Goal: Check status: Check status

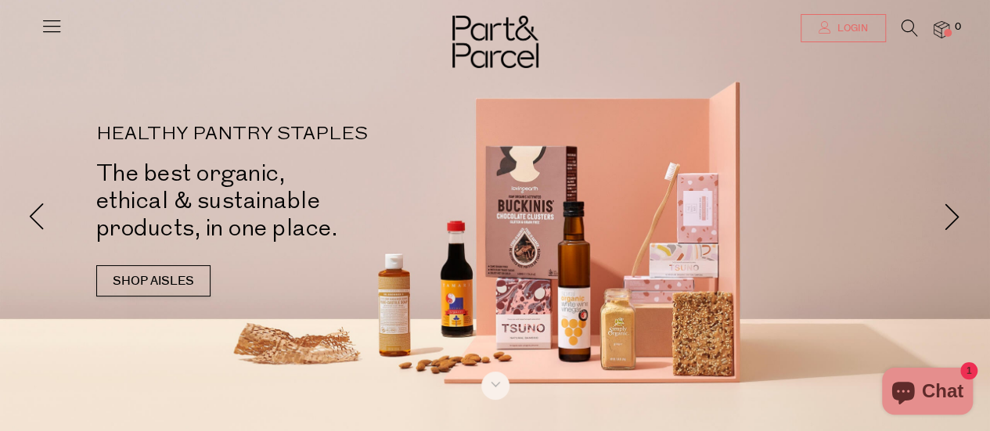
type input "chloe.m.campbell@hotmail.com"
drag, startPoint x: 837, startPoint y: 22, endPoint x: 742, endPoint y: 52, distance: 99.3
click at [837, 22] on span "Login" at bounding box center [851, 28] width 34 height 13
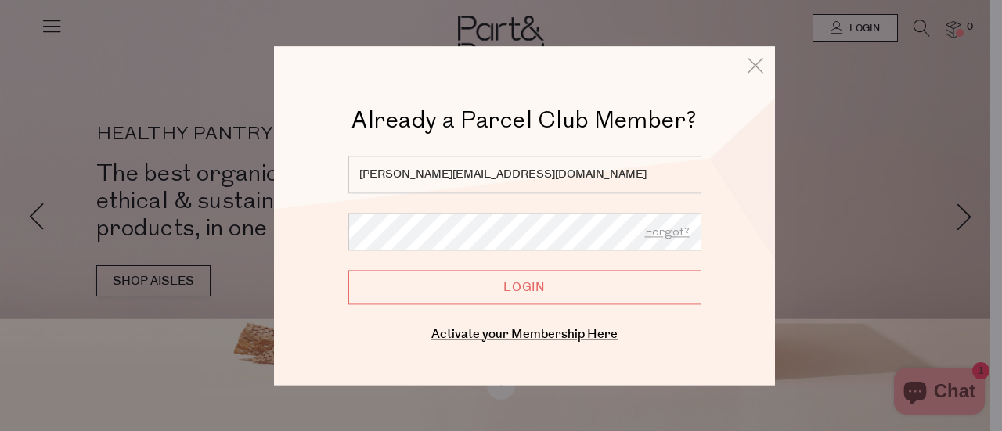
click at [459, 300] on input "Login" at bounding box center [524, 287] width 353 height 34
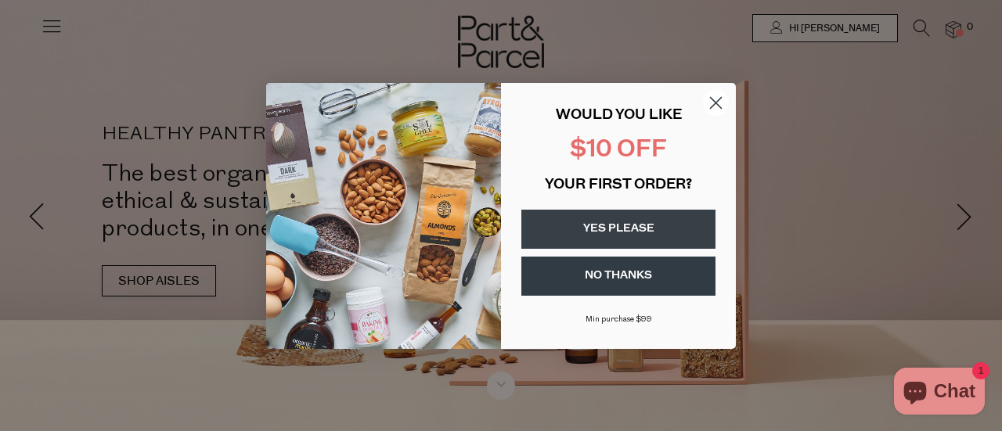
drag, startPoint x: 717, startPoint y: 93, endPoint x: 711, endPoint y: 126, distance: 33.5
click at [718, 93] on circle "Close dialog" at bounding box center [716, 102] width 26 height 26
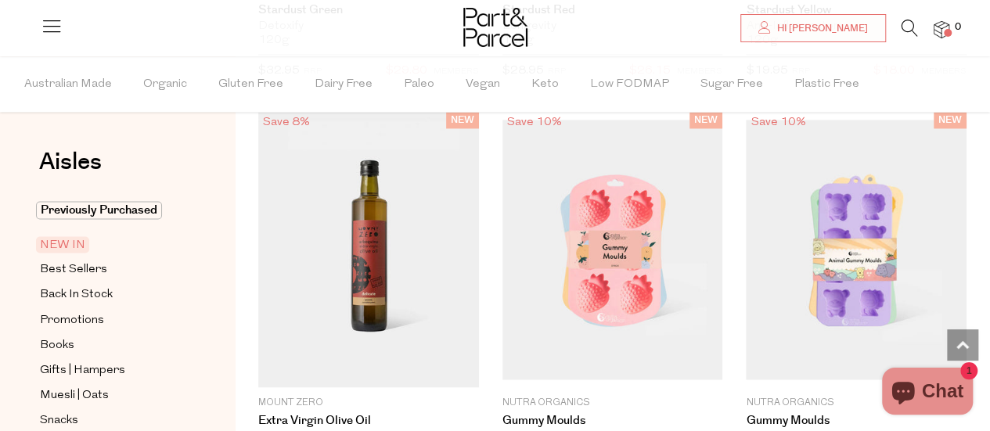
scroll to position [1487, 0]
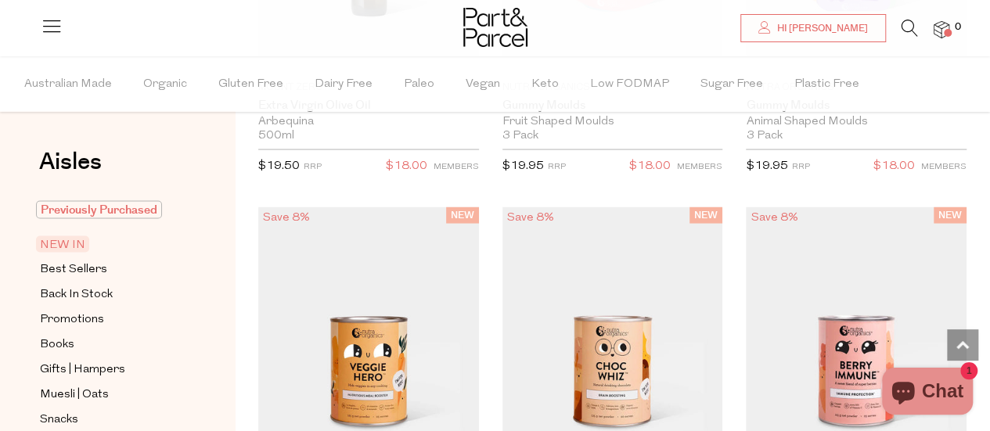
click at [85, 209] on span "Previously Purchased" at bounding box center [99, 210] width 126 height 18
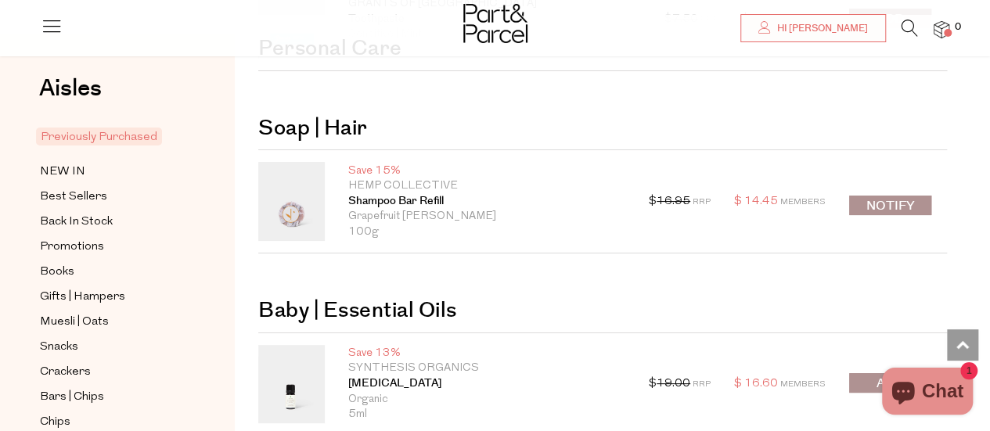
scroll to position [2583, 0]
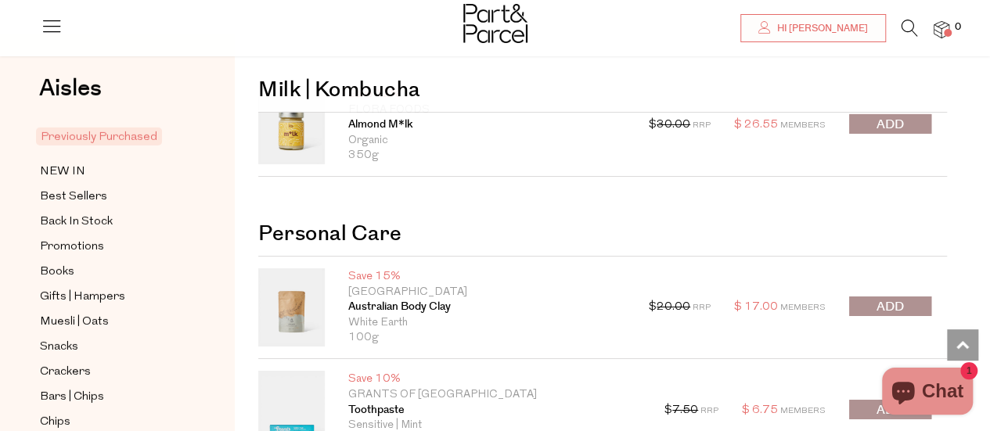
click at [938, 31] on img at bounding box center [942, 30] width 16 height 18
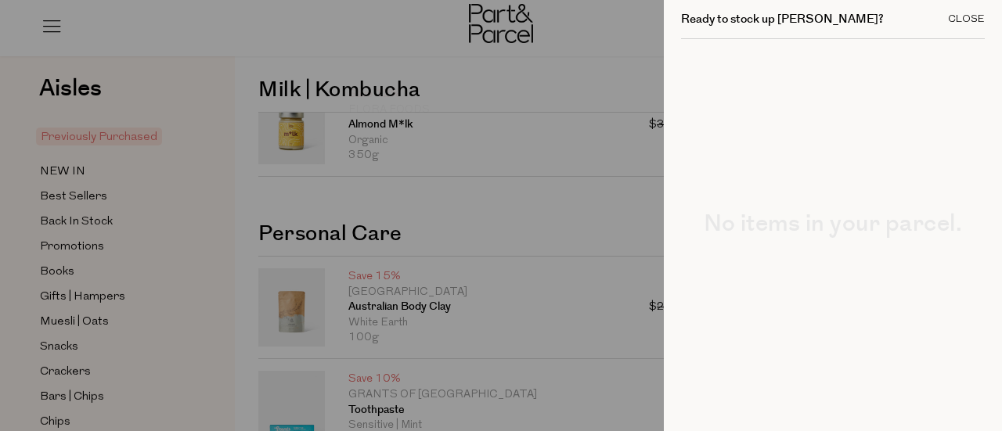
click at [948, 20] on div "Close" at bounding box center [966, 19] width 37 height 10
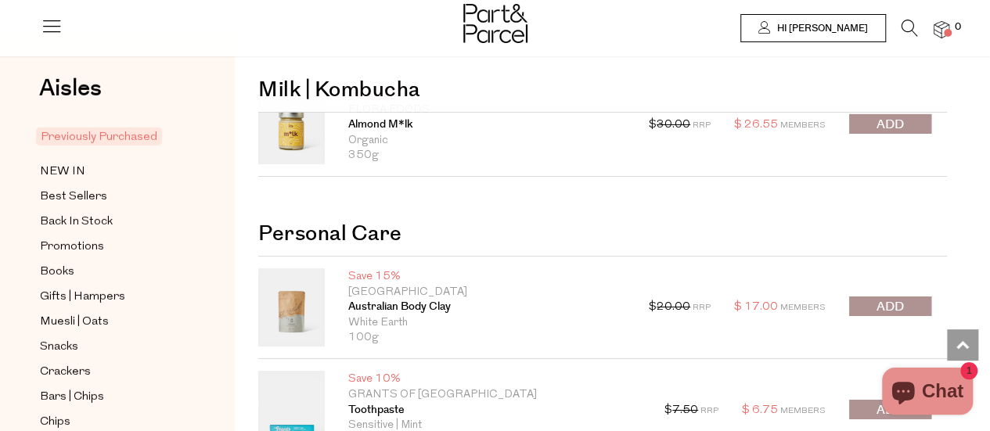
click at [851, 29] on span "Hi [PERSON_NAME]" at bounding box center [820, 28] width 95 height 13
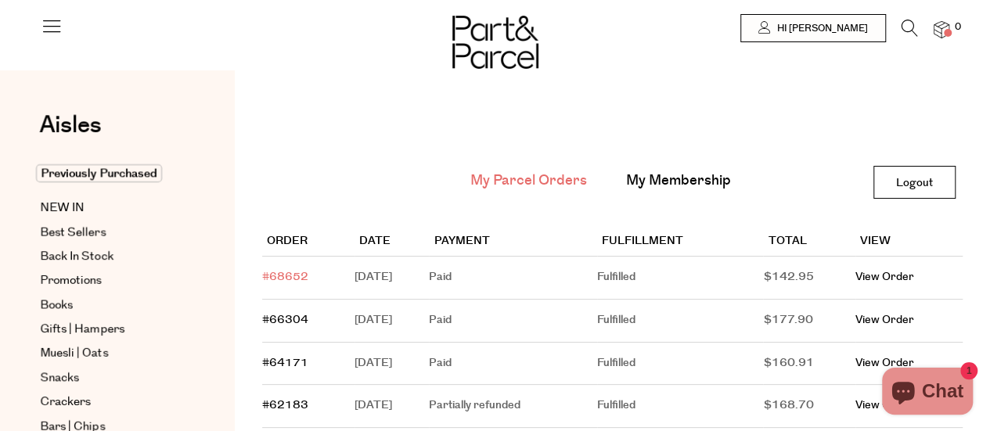
click at [281, 279] on link "#68652" at bounding box center [285, 277] width 46 height 16
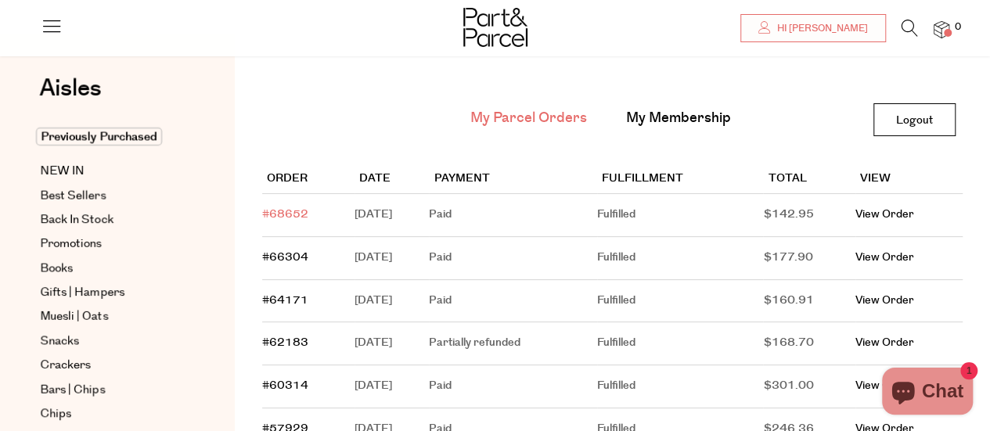
scroll to position [132, 0]
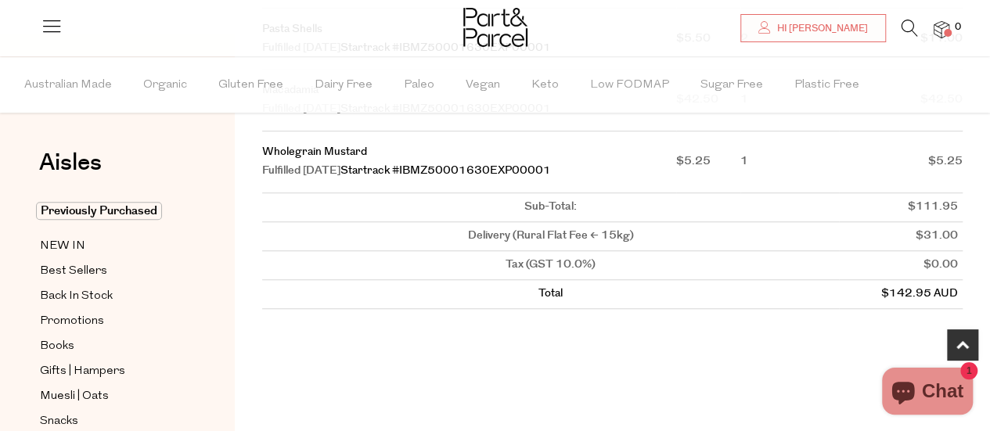
scroll to position [548, 0]
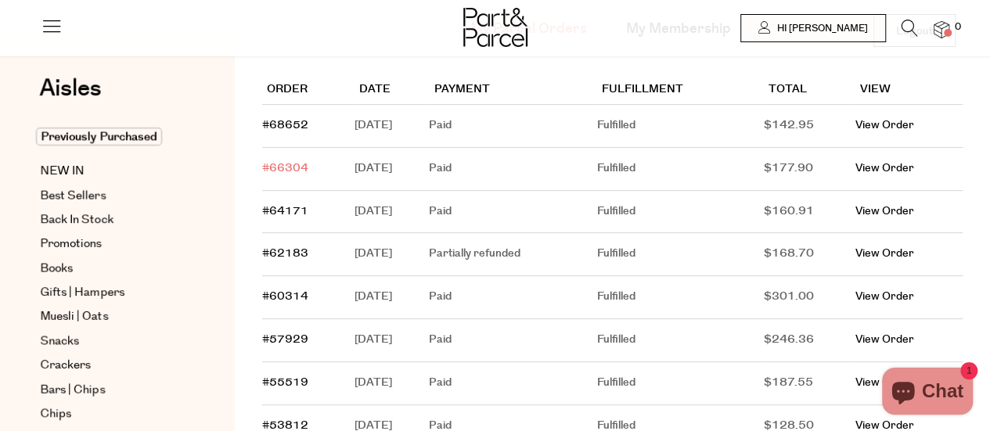
click at [286, 166] on link "#66304" at bounding box center [285, 168] width 46 height 16
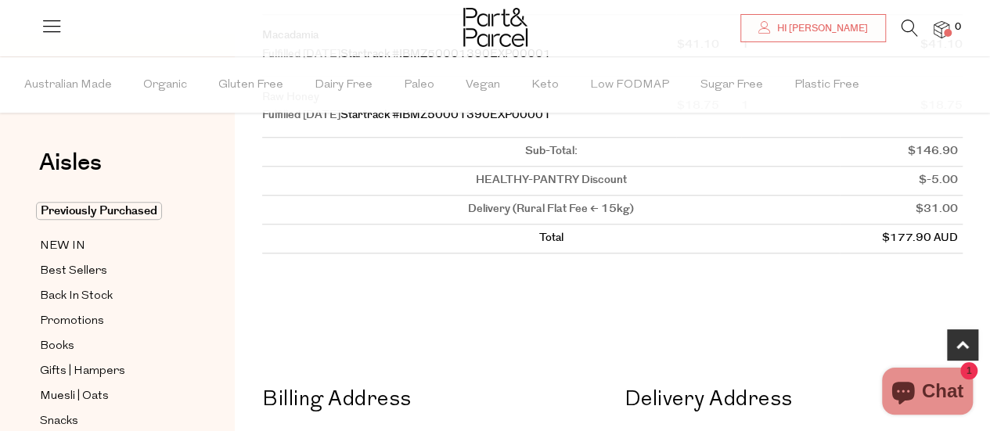
scroll to position [626, 0]
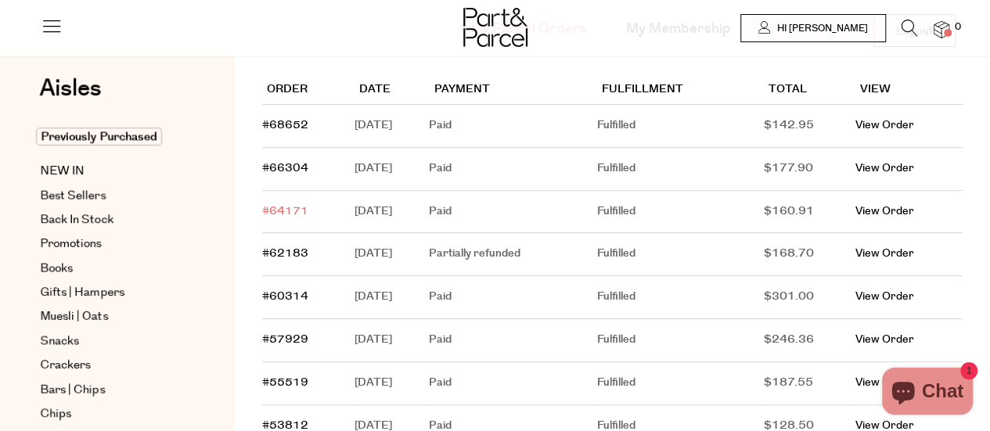
click at [285, 217] on link "#64171" at bounding box center [285, 211] width 46 height 16
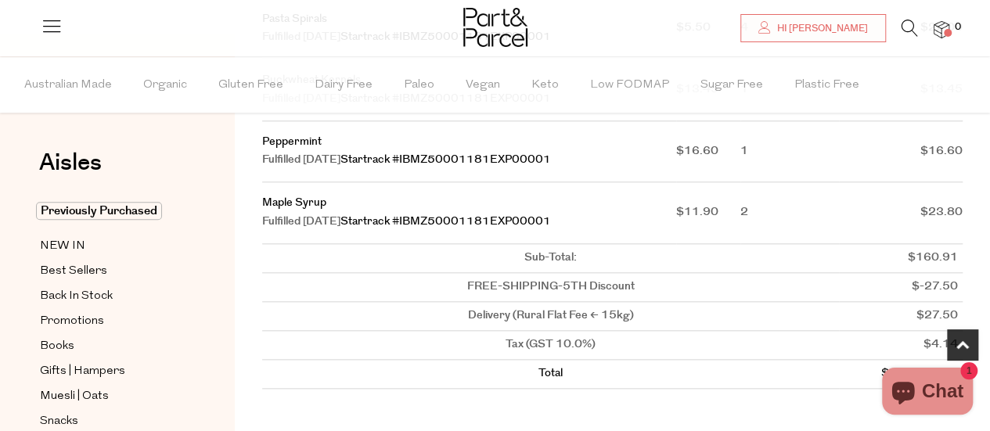
scroll to position [861, 0]
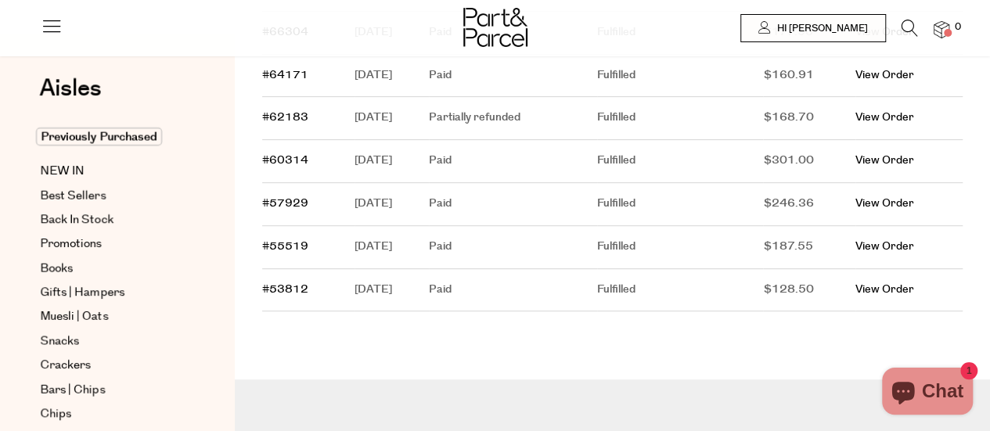
scroll to position [387, 0]
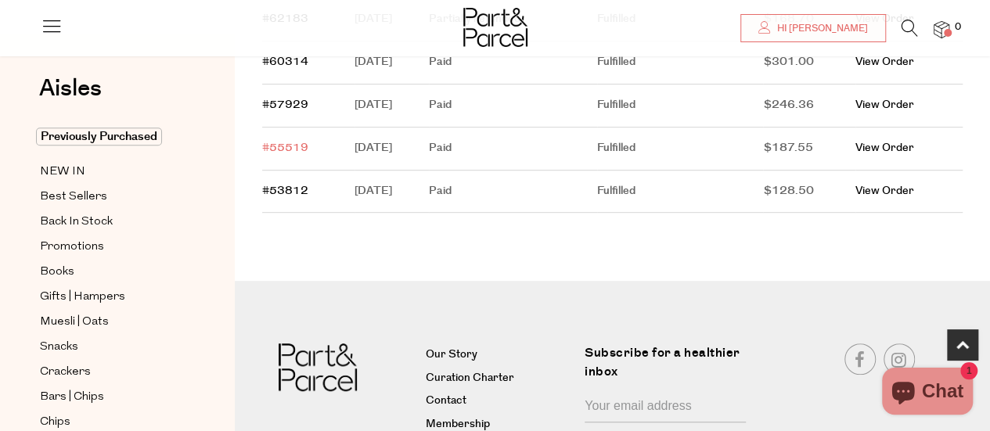
click at [278, 140] on link "#55519" at bounding box center [285, 148] width 46 height 16
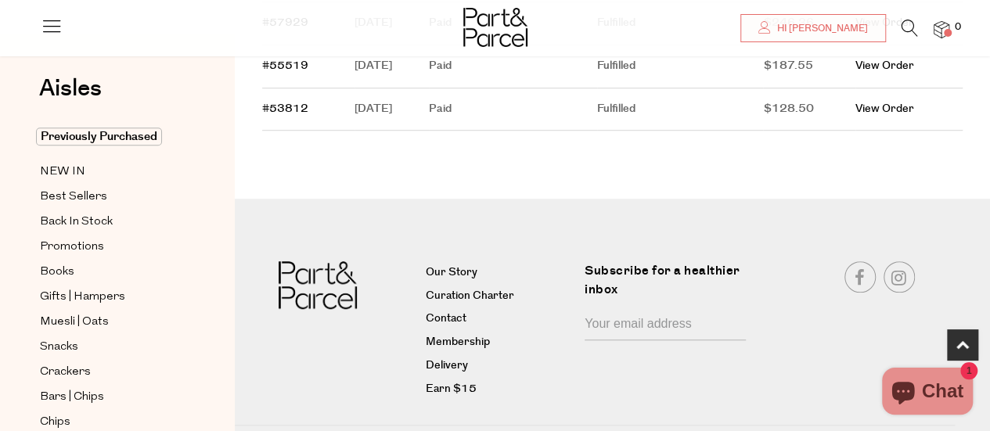
scroll to position [470, 0]
click at [895, 67] on link "View Order" at bounding box center [884, 65] width 59 height 16
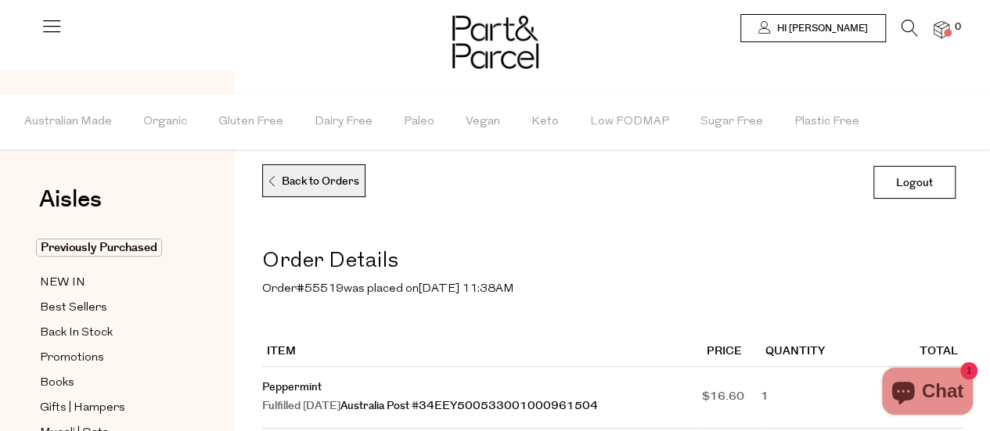
click at [294, 185] on p "Back to Orders" at bounding box center [313, 181] width 92 height 33
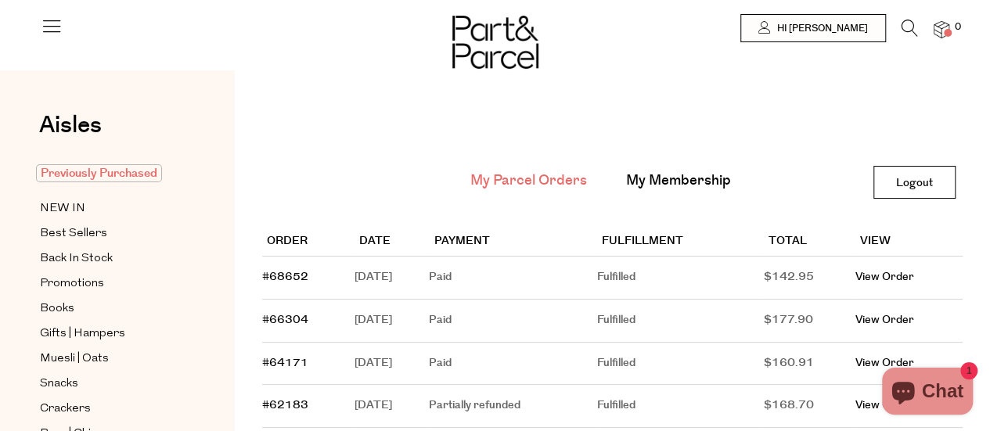
click at [90, 178] on span "Previously Purchased" at bounding box center [99, 173] width 126 height 18
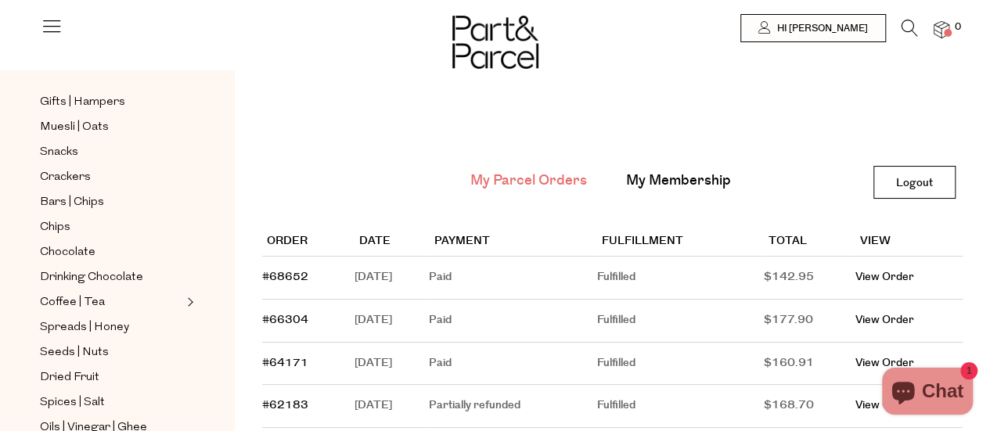
scroll to position [235, 0]
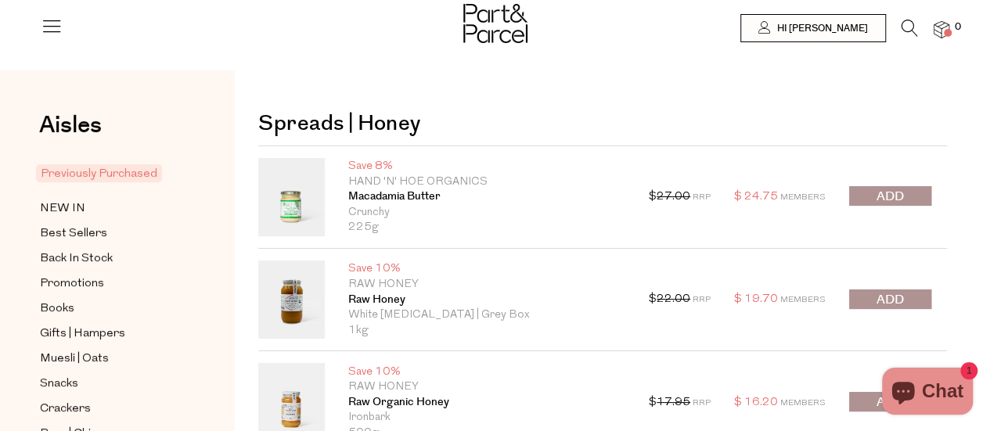
click at [947, 27] on img at bounding box center [942, 30] width 16 height 18
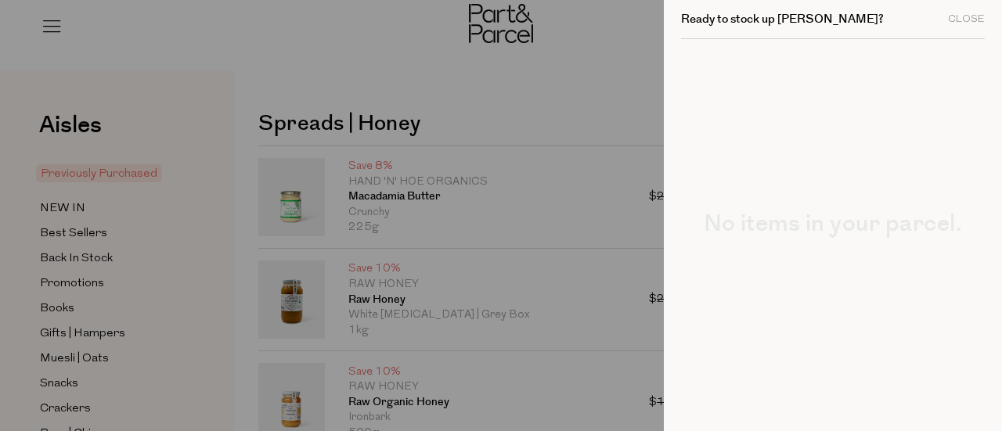
click at [287, 12] on div at bounding box center [501, 215] width 1002 height 431
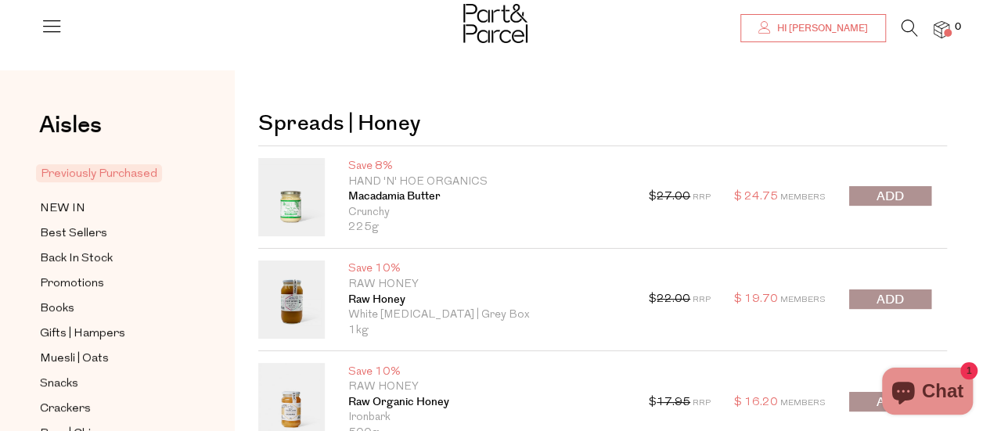
click at [841, 22] on span "Hi [PERSON_NAME]" at bounding box center [820, 28] width 95 height 13
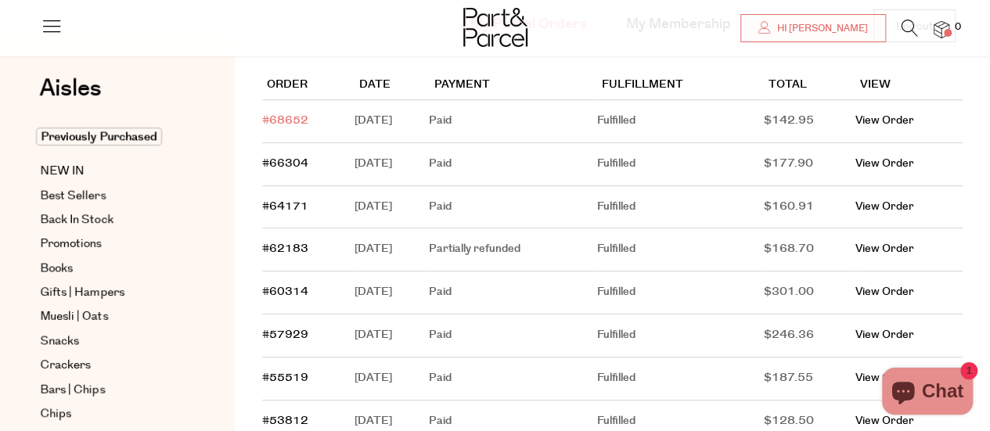
click at [275, 119] on link "#68652" at bounding box center [285, 121] width 46 height 16
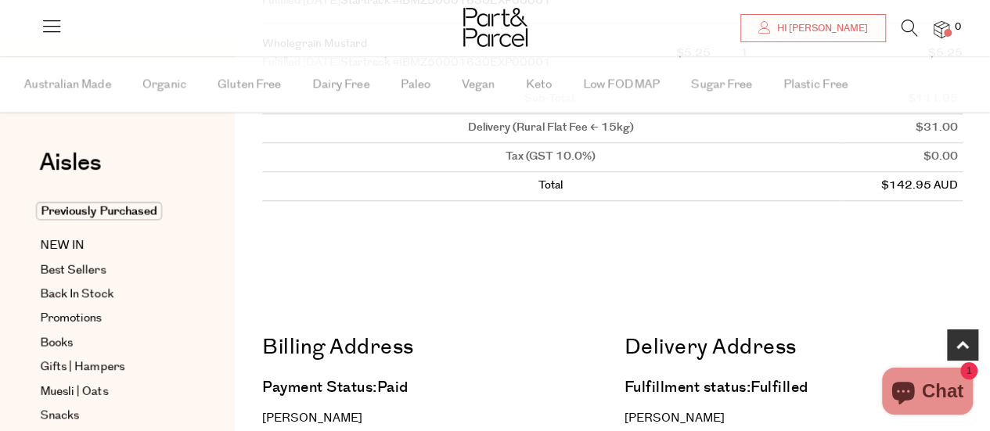
scroll to position [626, 0]
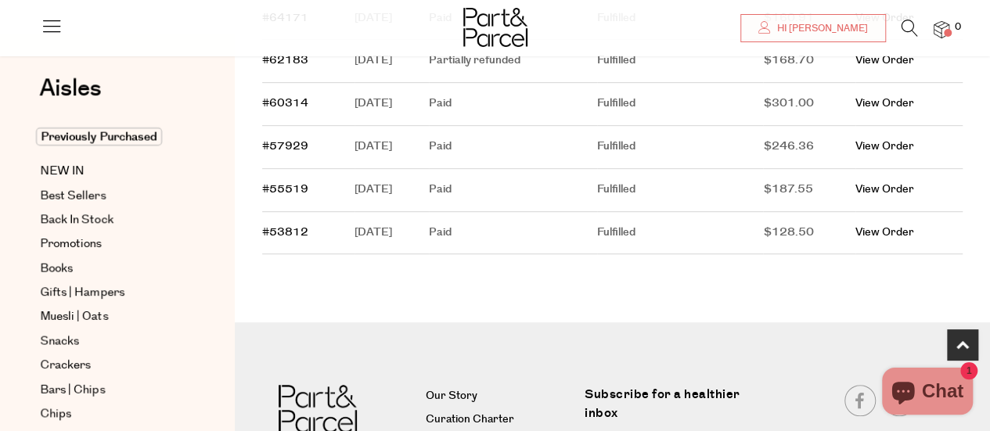
click at [280, 220] on td "#53812" at bounding box center [308, 233] width 92 height 43
click at [282, 231] on link "#53812" at bounding box center [285, 233] width 46 height 16
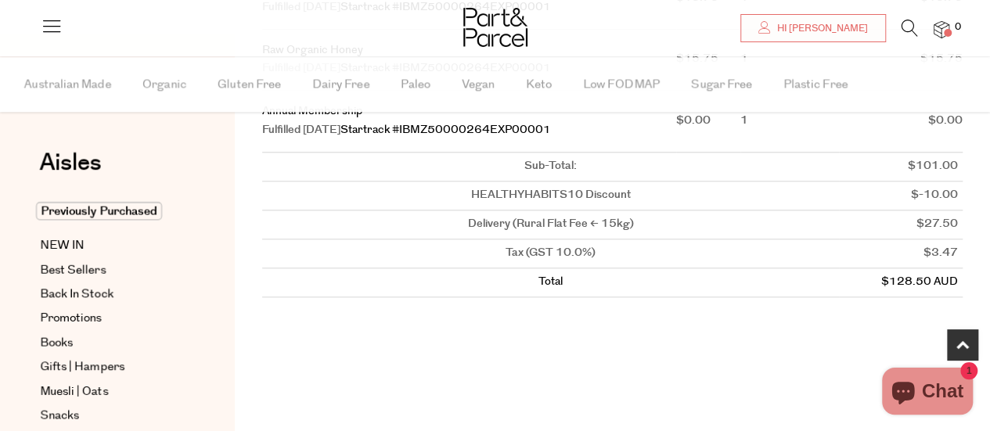
scroll to position [704, 0]
